Goal: Navigation & Orientation: Find specific page/section

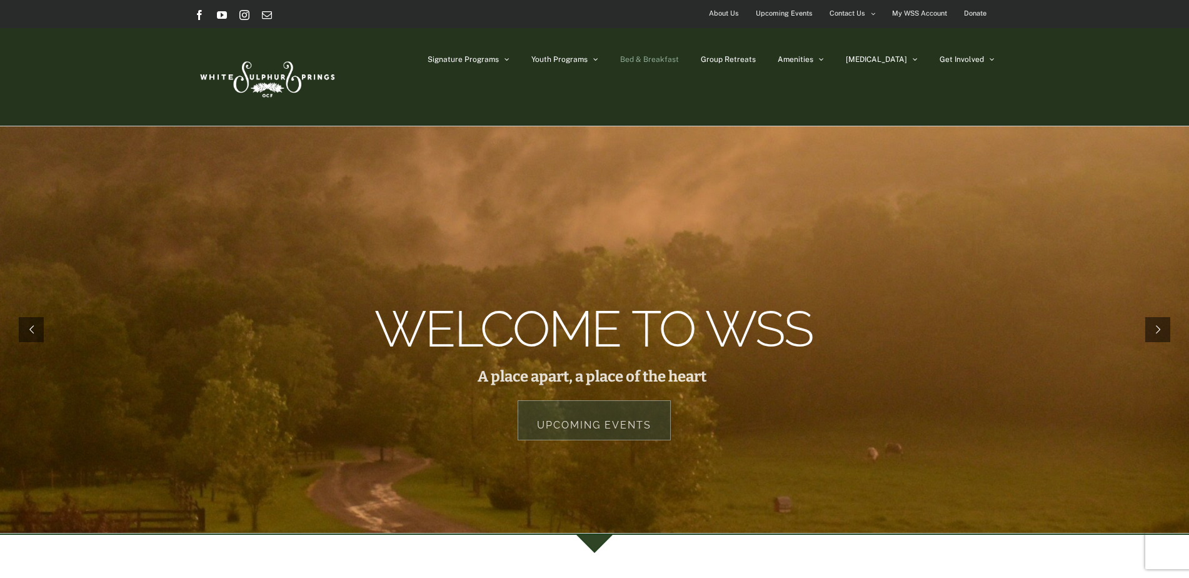
click at [679, 58] on span "Bed & Breakfast" at bounding box center [649, 60] width 59 height 8
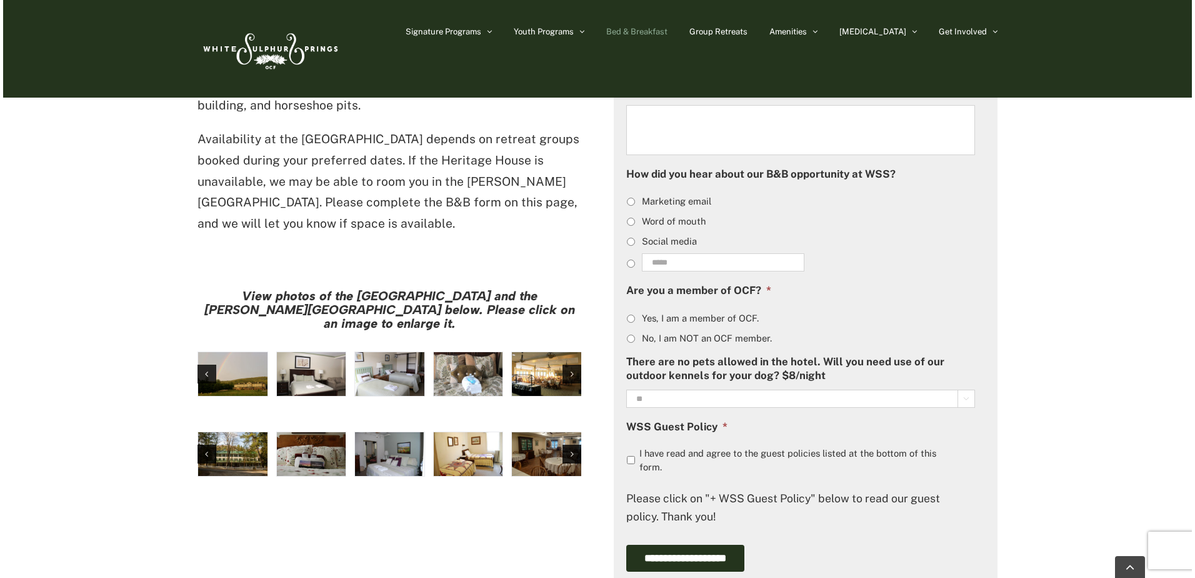
scroll to position [870, 0]
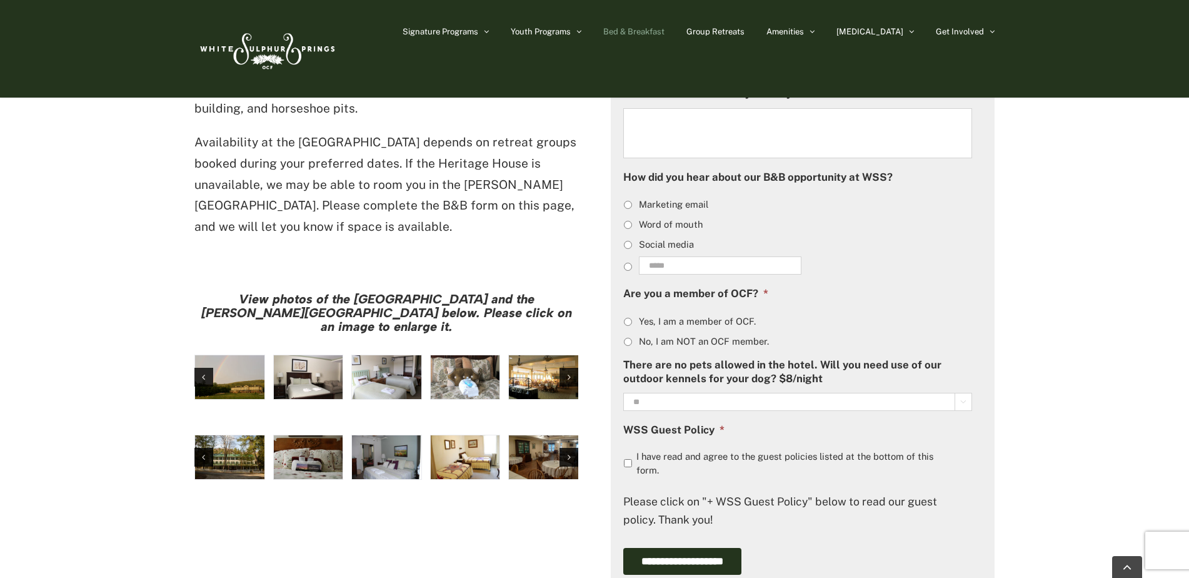
click at [231, 355] on img "large-heritage" at bounding box center [229, 377] width 69 height 44
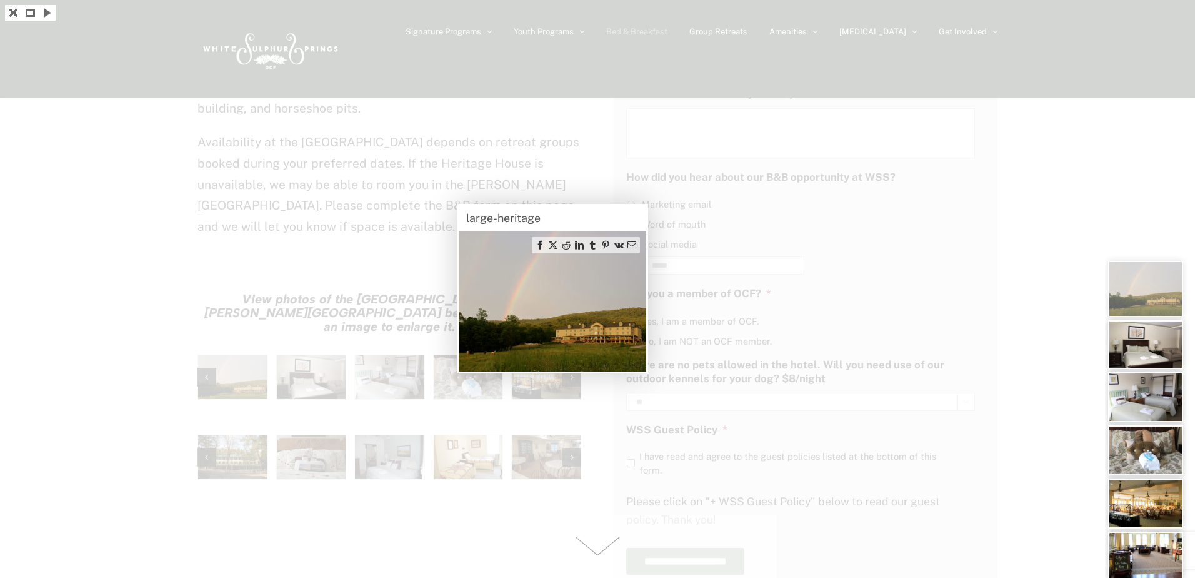
click at [233, 379] on div at bounding box center [597, 289] width 1195 height 578
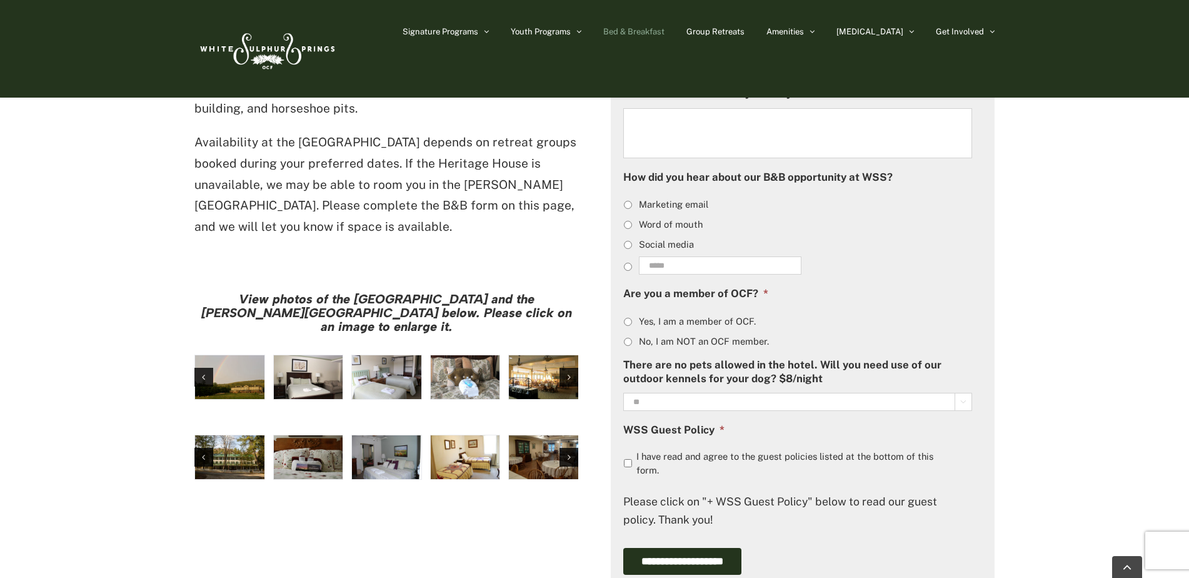
click at [233, 435] on img "Harrison House Exterior" at bounding box center [229, 457] width 69 height 44
